Goal: Book appointment/travel/reservation

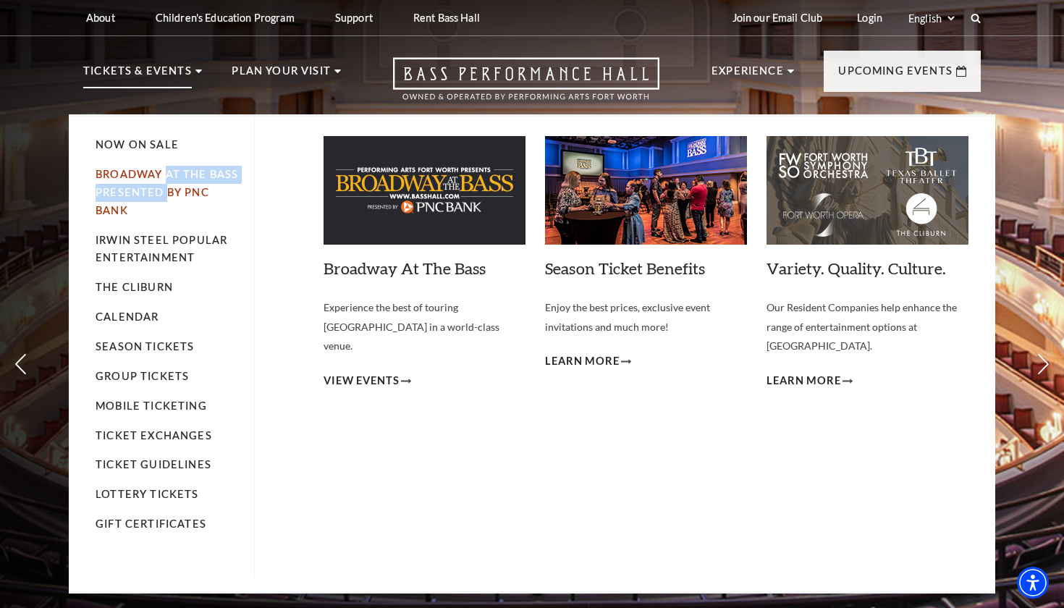
click at [167, 178] on li "Broadway At The Bass presented by PNC Bank" at bounding box center [168, 193] width 144 height 54
click at [137, 191] on link "Broadway At The Bass presented by PNC Bank" at bounding box center [167, 192] width 143 height 49
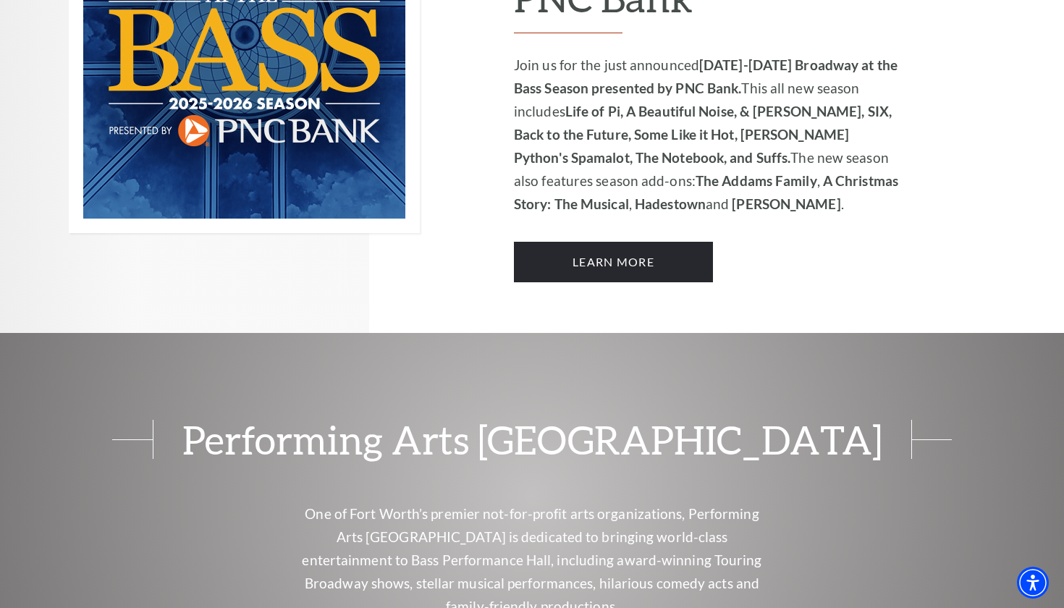
scroll to position [978, 0]
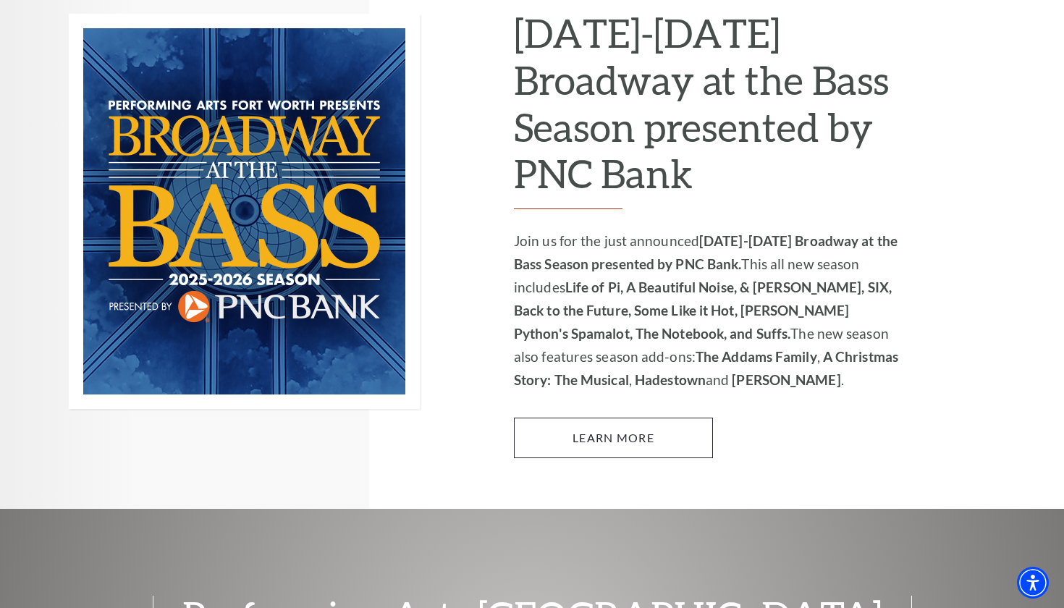
click at [568, 418] on link "Learn More" at bounding box center [613, 438] width 199 height 41
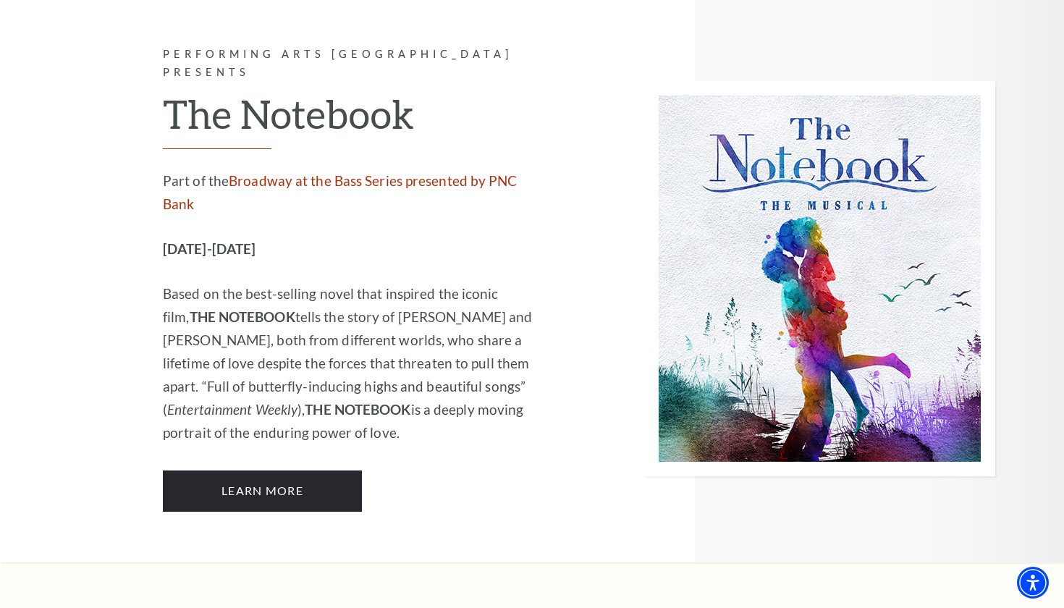
scroll to position [9166, 0]
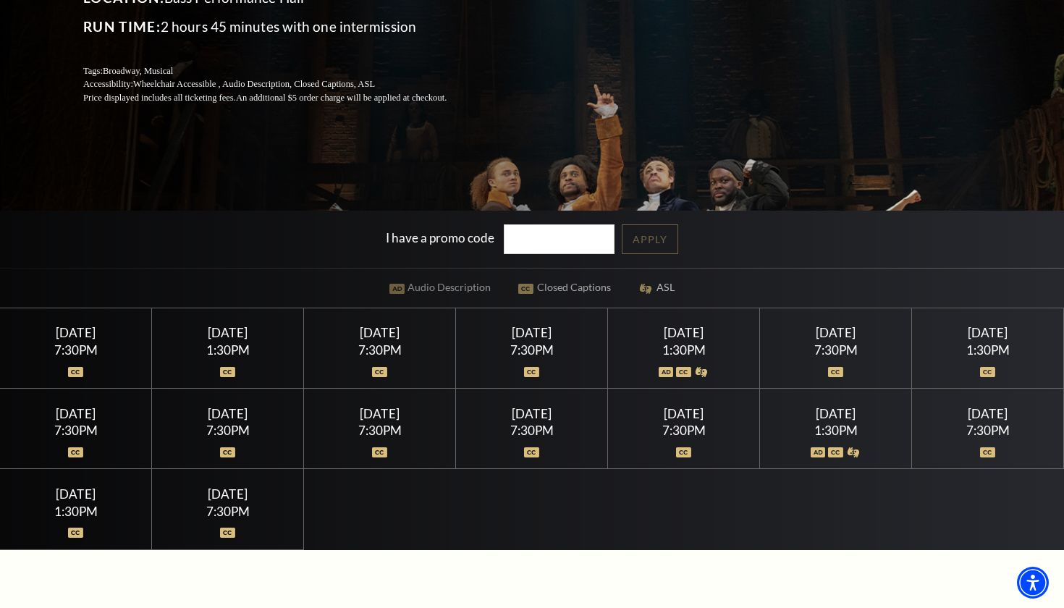
scroll to position [267, 0]
click at [521, 346] on div "7:30PM" at bounding box center [532, 350] width 117 height 12
click at [392, 337] on div "Thursday July 16" at bounding box center [379, 332] width 117 height 15
click at [386, 333] on div "Thursday July 16" at bounding box center [379, 332] width 117 height 15
click at [378, 345] on div "7:30PM" at bounding box center [379, 350] width 117 height 12
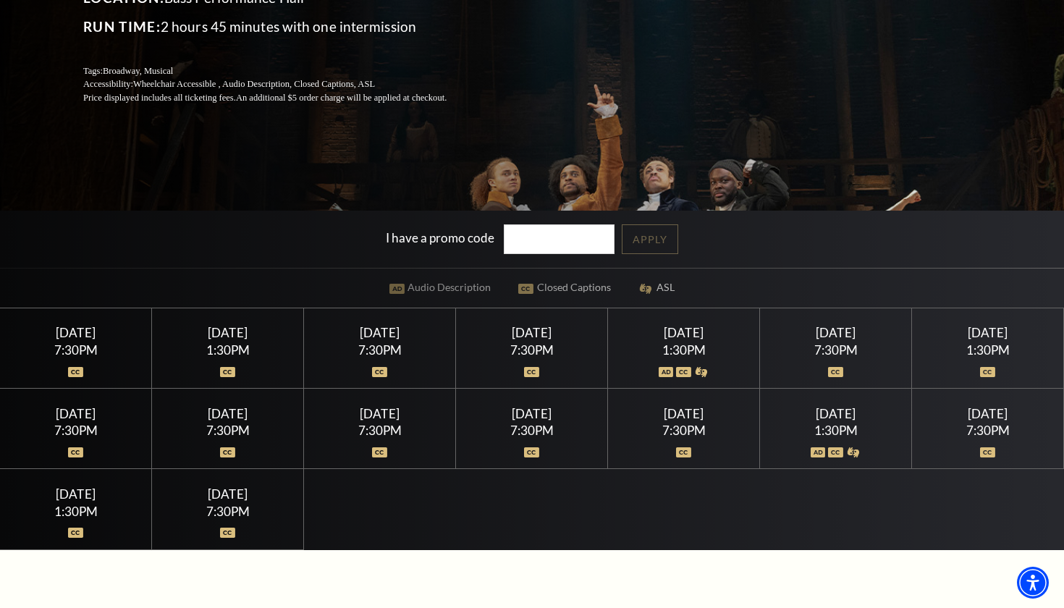
click at [370, 333] on div "Thursday July 16" at bounding box center [379, 332] width 117 height 15
click at [377, 367] on img at bounding box center [379, 372] width 15 height 10
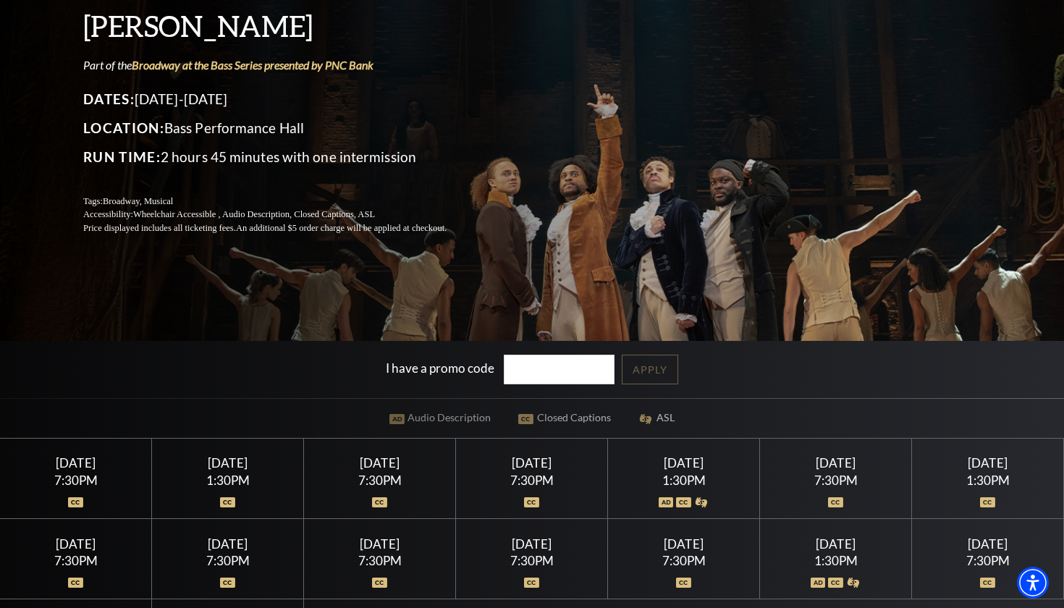
scroll to position [113, 0]
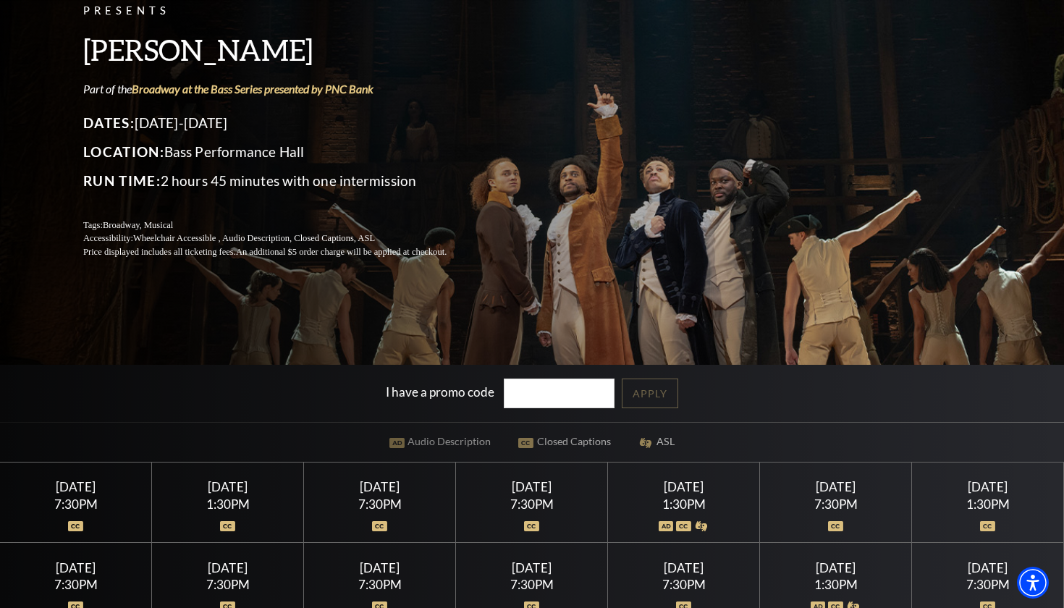
click at [534, 389] on input "I have a promo code" at bounding box center [560, 394] width 112 height 30
click at [371, 511] on div at bounding box center [379, 517] width 117 height 14
click at [371, 510] on div "7:30PM" at bounding box center [379, 504] width 117 height 12
click at [382, 487] on div "Thursday July 16" at bounding box center [379, 486] width 117 height 15
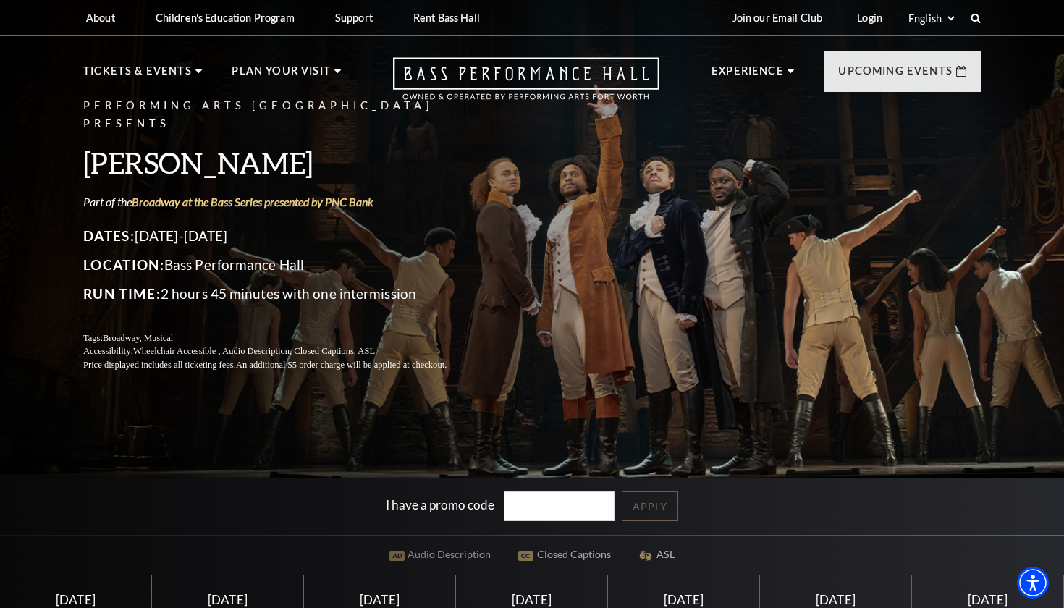
scroll to position [0, 0]
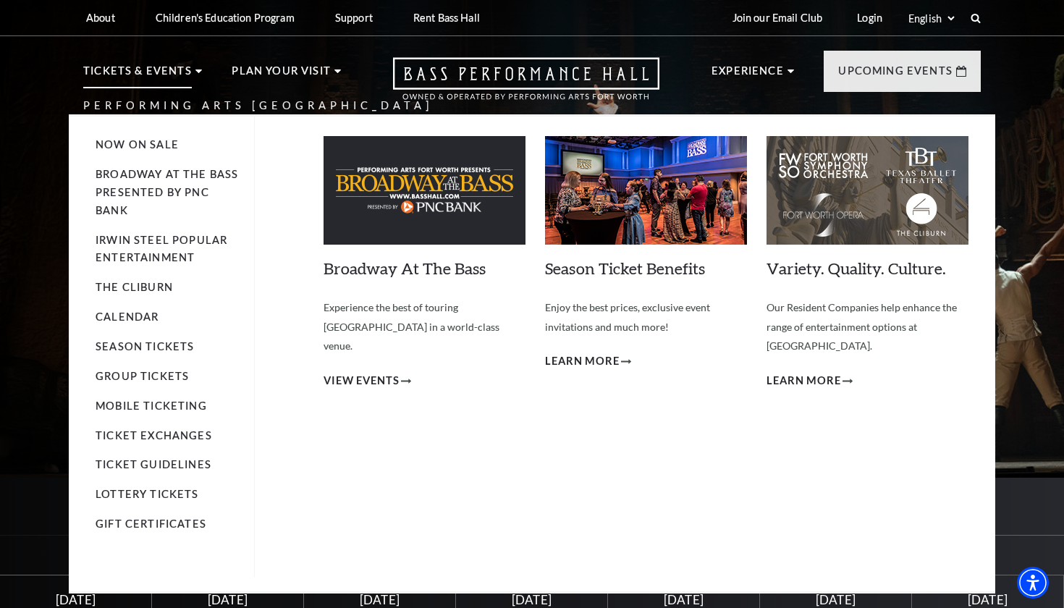
click at [188, 71] on p "Tickets & Events" at bounding box center [137, 75] width 109 height 26
click at [161, 141] on link "Now On Sale" at bounding box center [137, 144] width 83 height 12
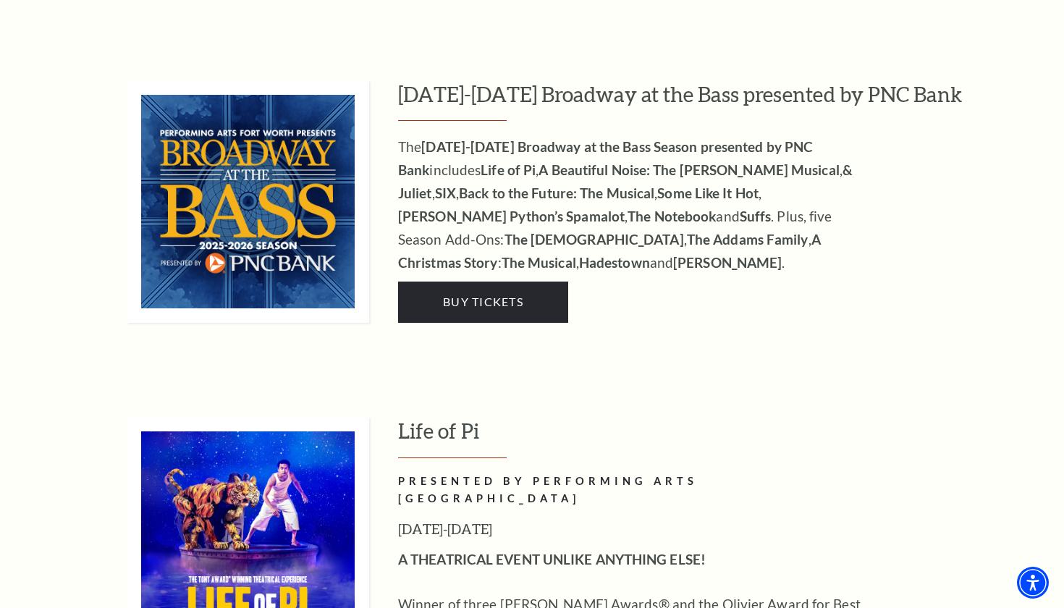
scroll to position [1359, 0]
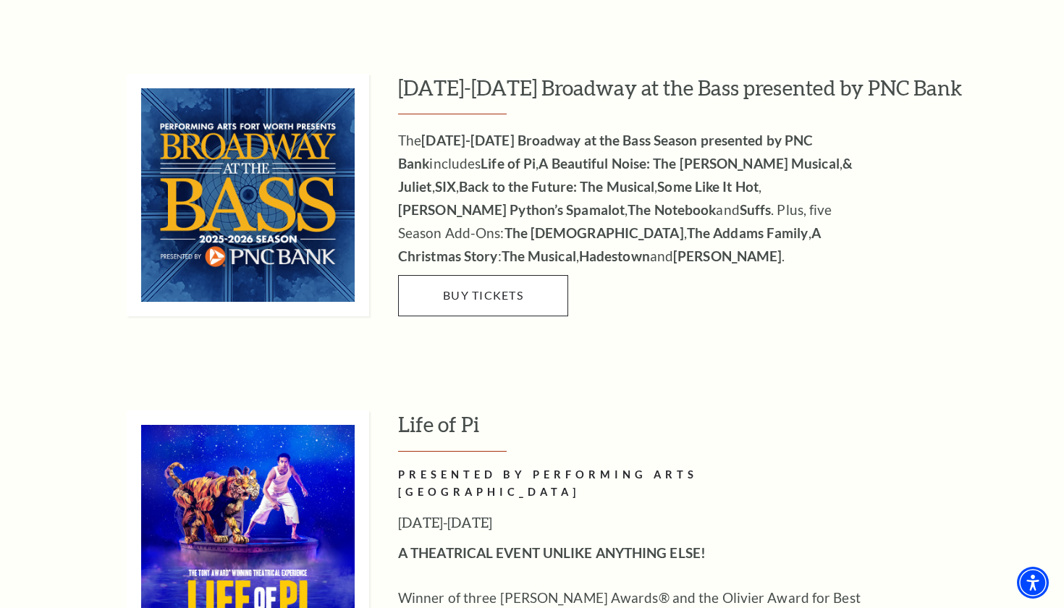
click at [448, 288] on span "Buy Tickets" at bounding box center [483, 295] width 80 height 14
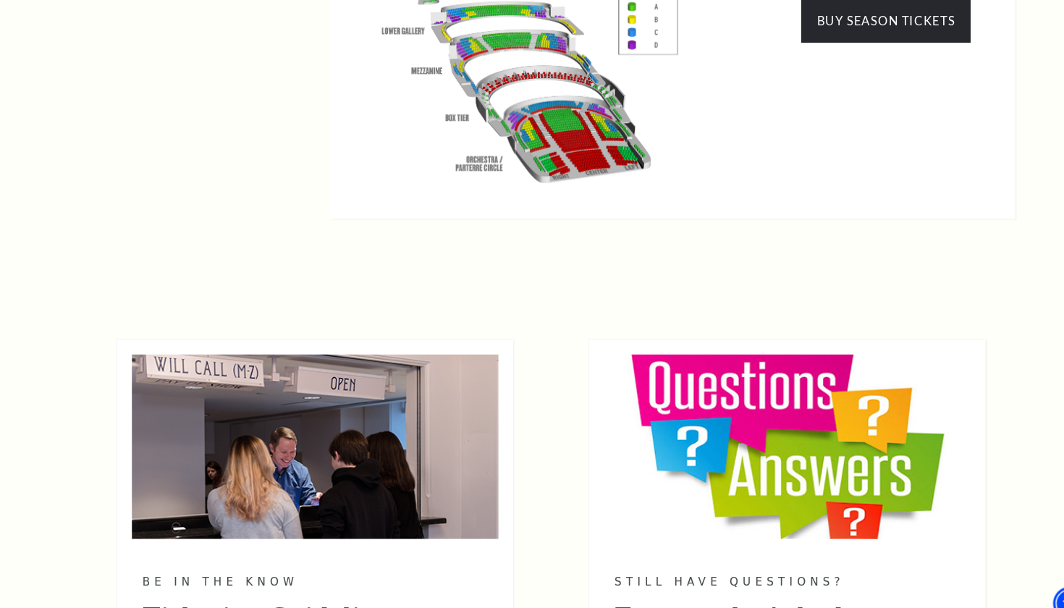
scroll to position [1633, 0]
